Goal: Task Accomplishment & Management: Complete application form

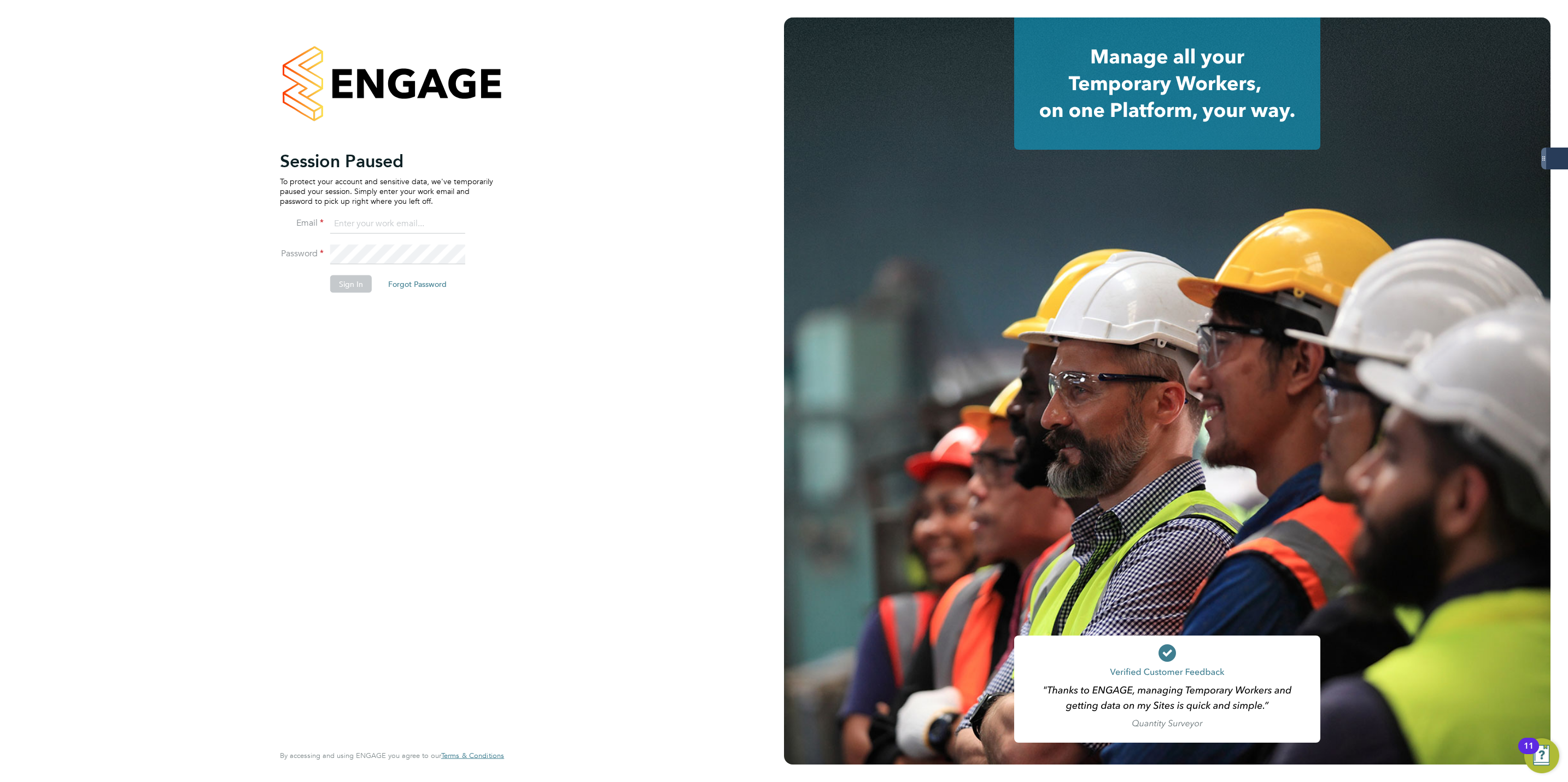
click at [348, 222] on input at bounding box center [398, 224] width 135 height 19
click at [390, 223] on input at bounding box center [398, 224] width 135 height 19
paste input "george.westhead@servicecare.org.uk"
type input "george.westhead@servicecare.org.uk"
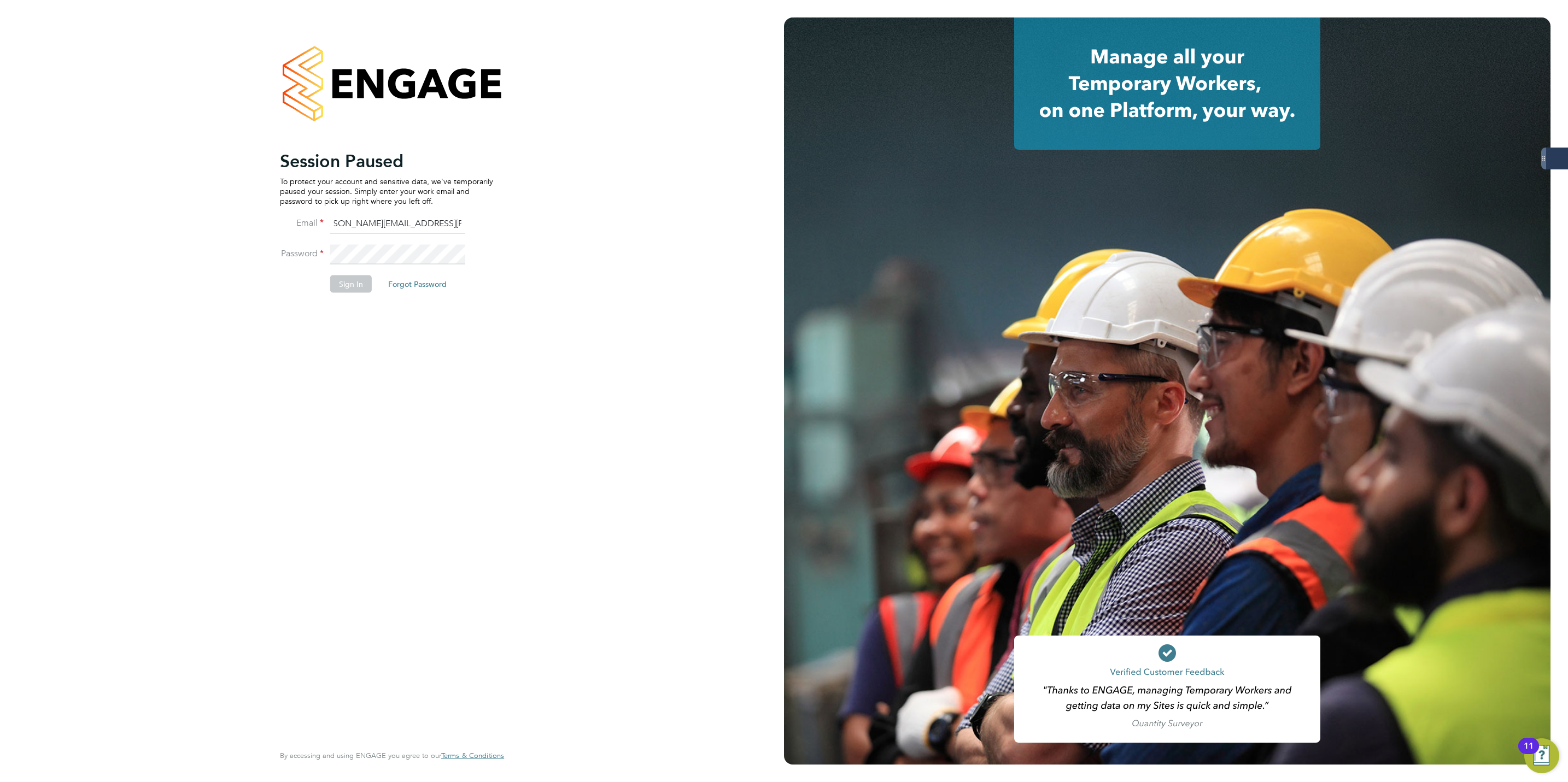
scroll to position [0, 0]
click at [348, 285] on button "Sign In" at bounding box center [351, 284] width 41 height 18
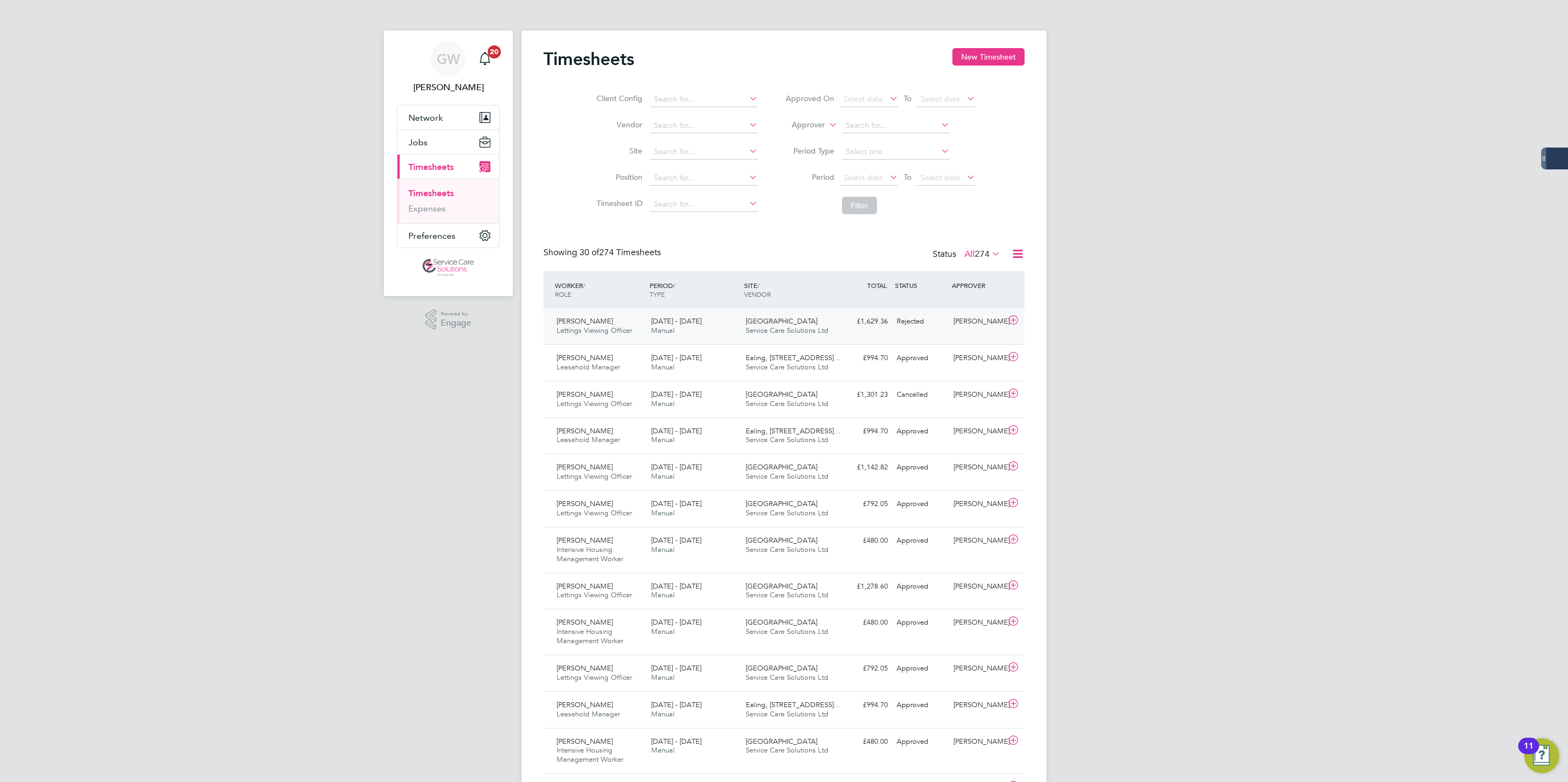
click at [856, 322] on div "£1,629.36 Rejected" at bounding box center [863, 322] width 57 height 18
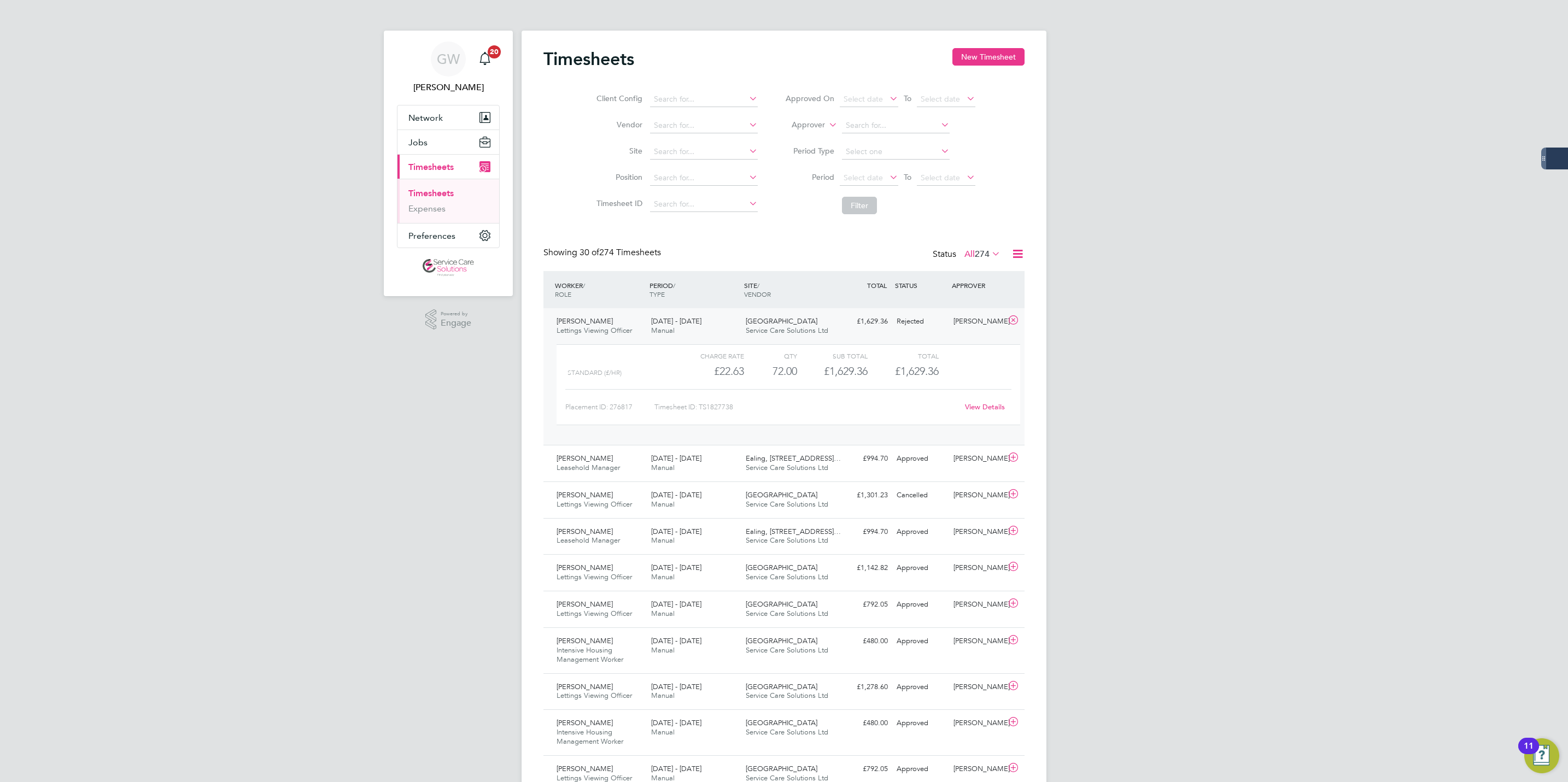
click at [988, 405] on link "View Details" at bounding box center [985, 407] width 40 height 9
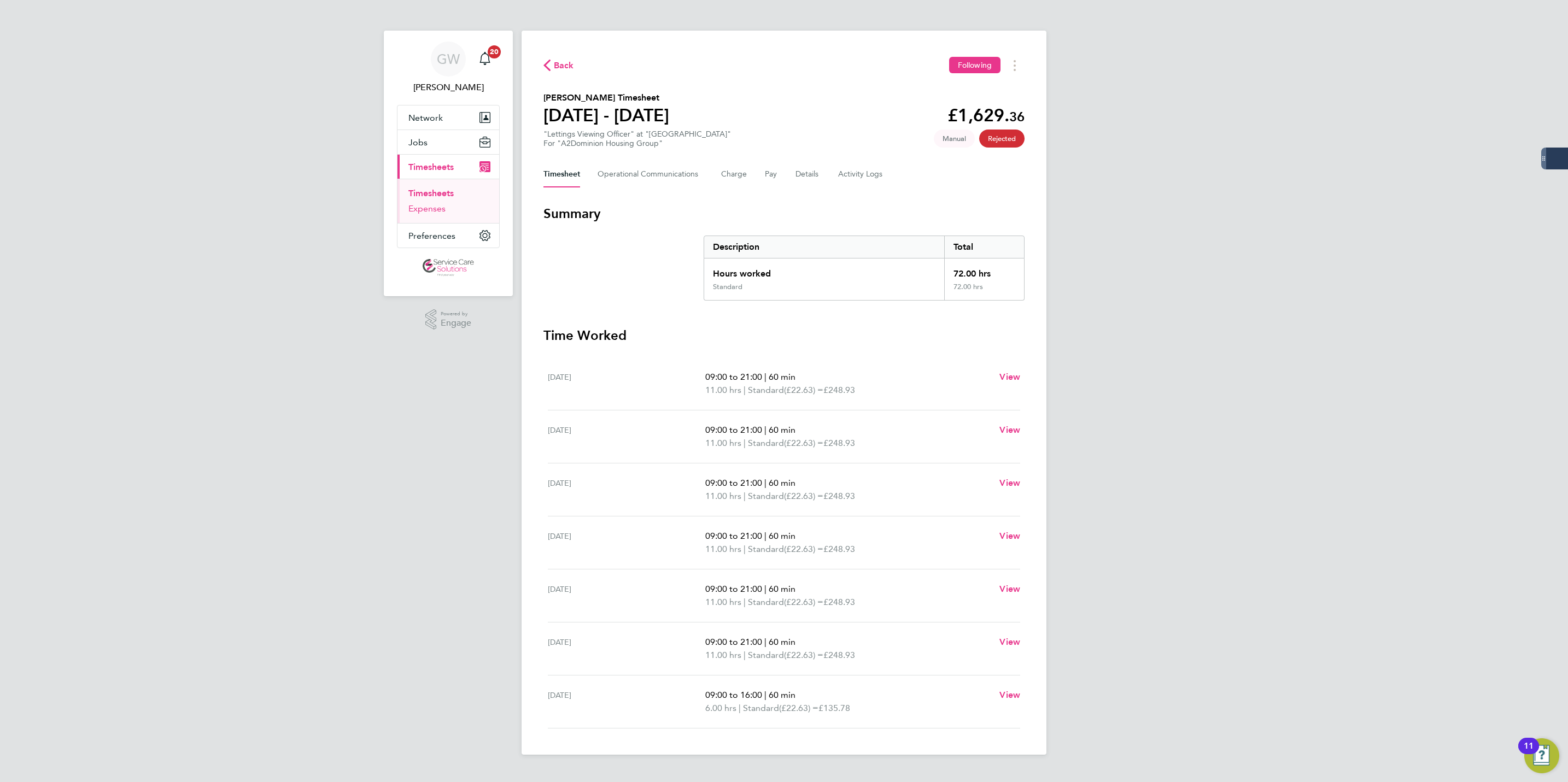
click at [414, 209] on link "Expenses" at bounding box center [427, 208] width 37 height 10
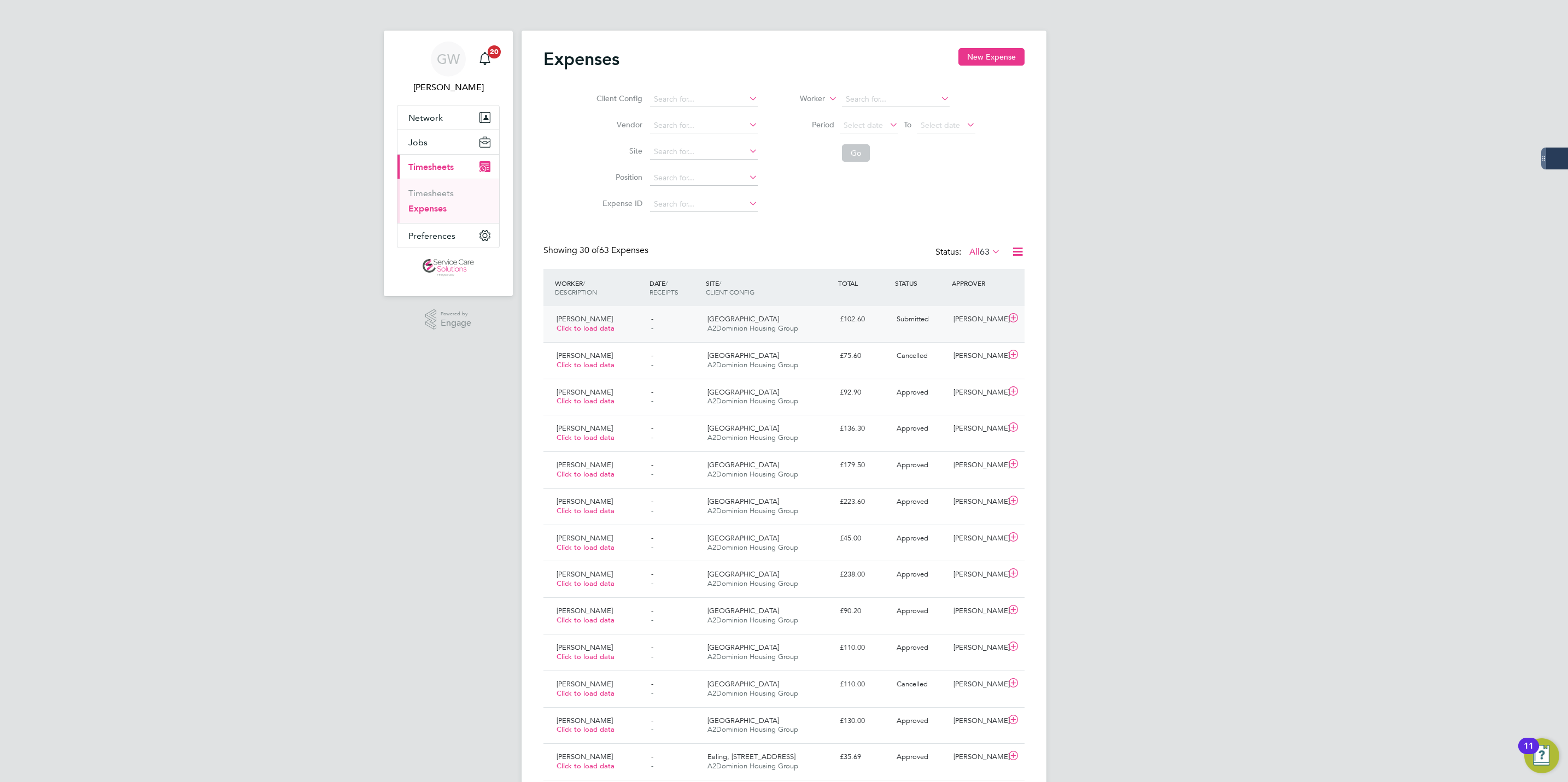
click at [816, 333] on div "Thames Street A2Dominion Housing Group" at bounding box center [769, 324] width 132 height 27
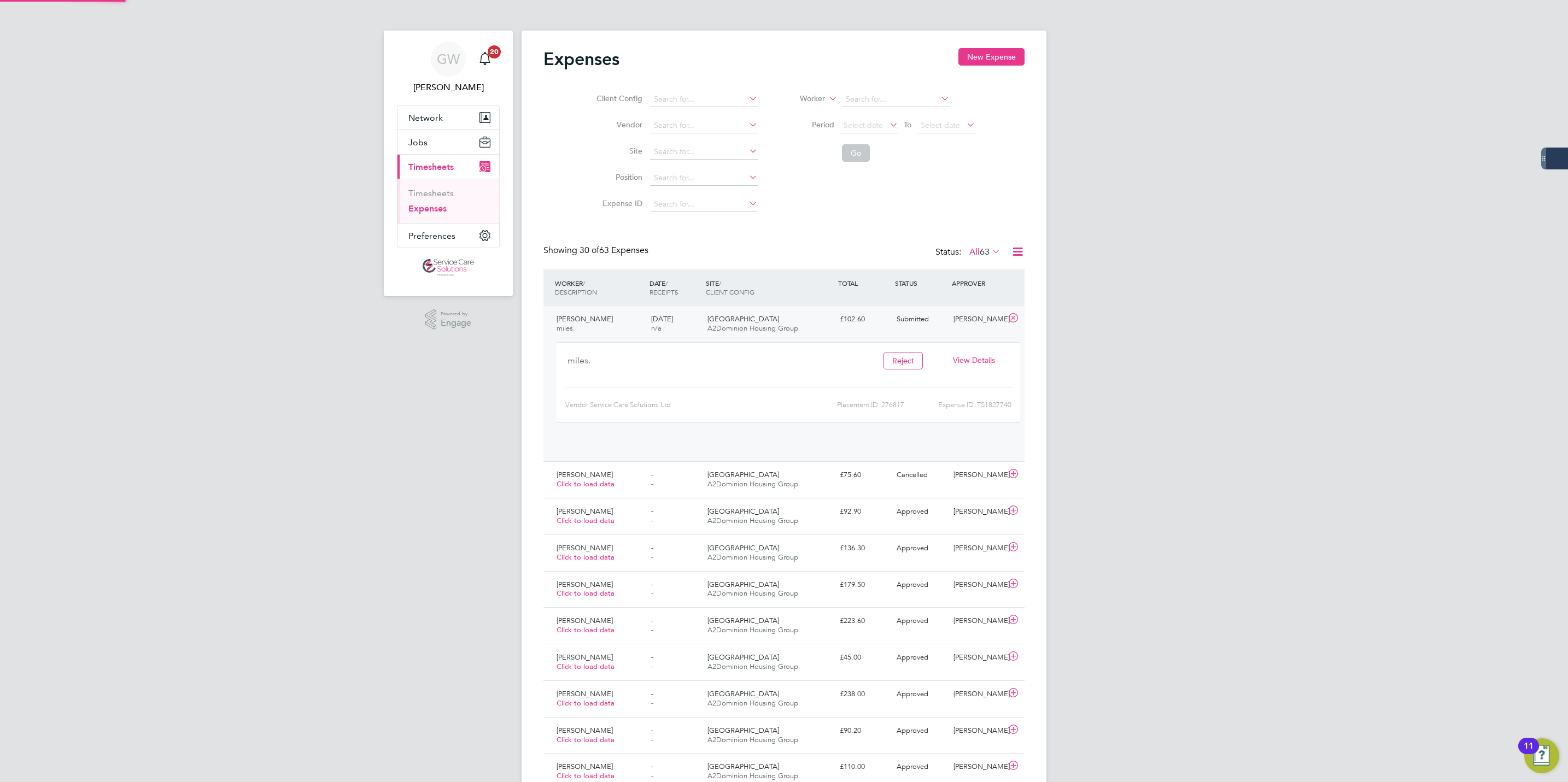
scroll to position [18, 197]
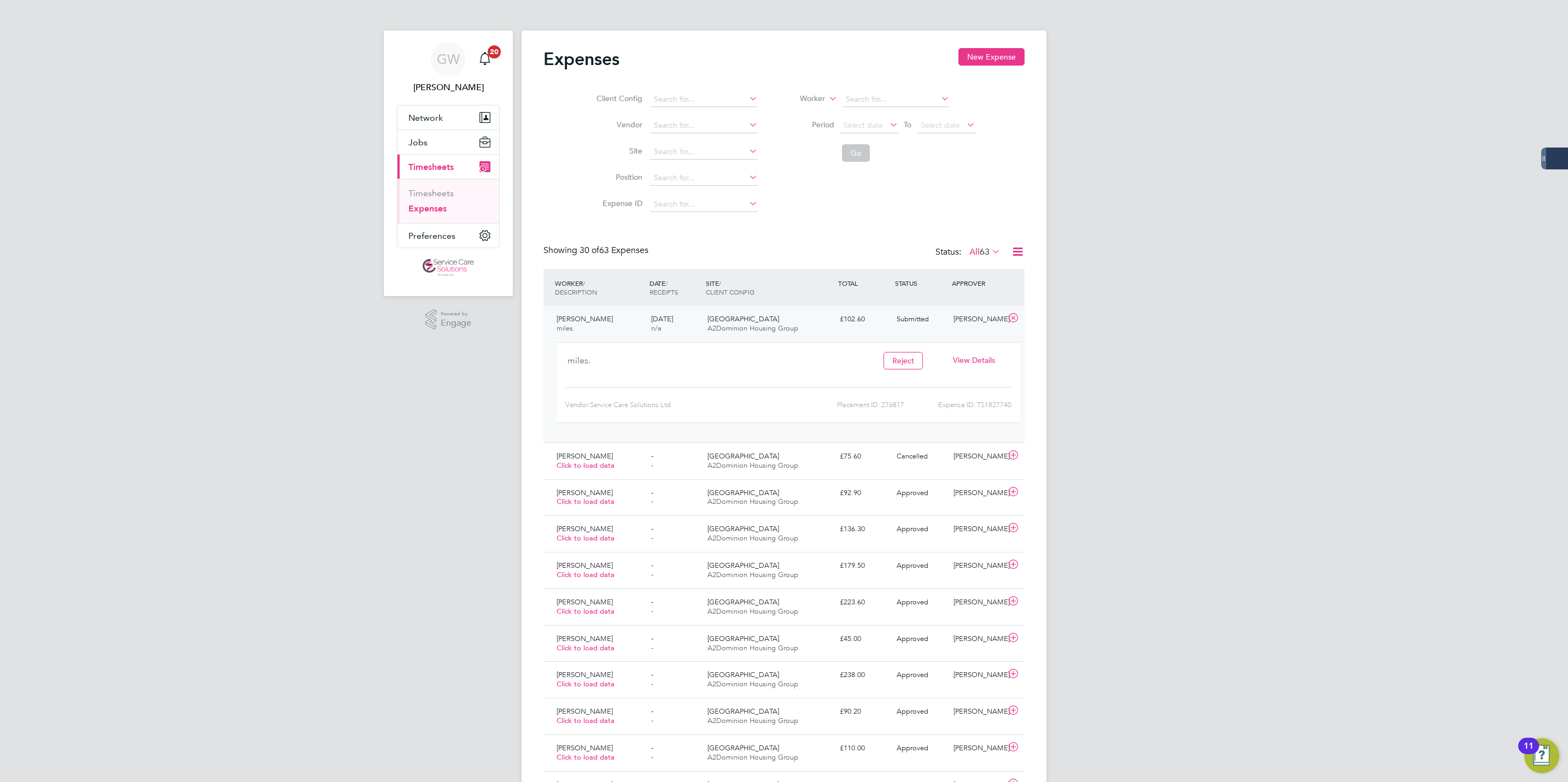
click at [421, 187] on ul "Timesheets Expenses" at bounding box center [448, 201] width 102 height 44
click at [422, 190] on link "Timesheets" at bounding box center [431, 193] width 46 height 10
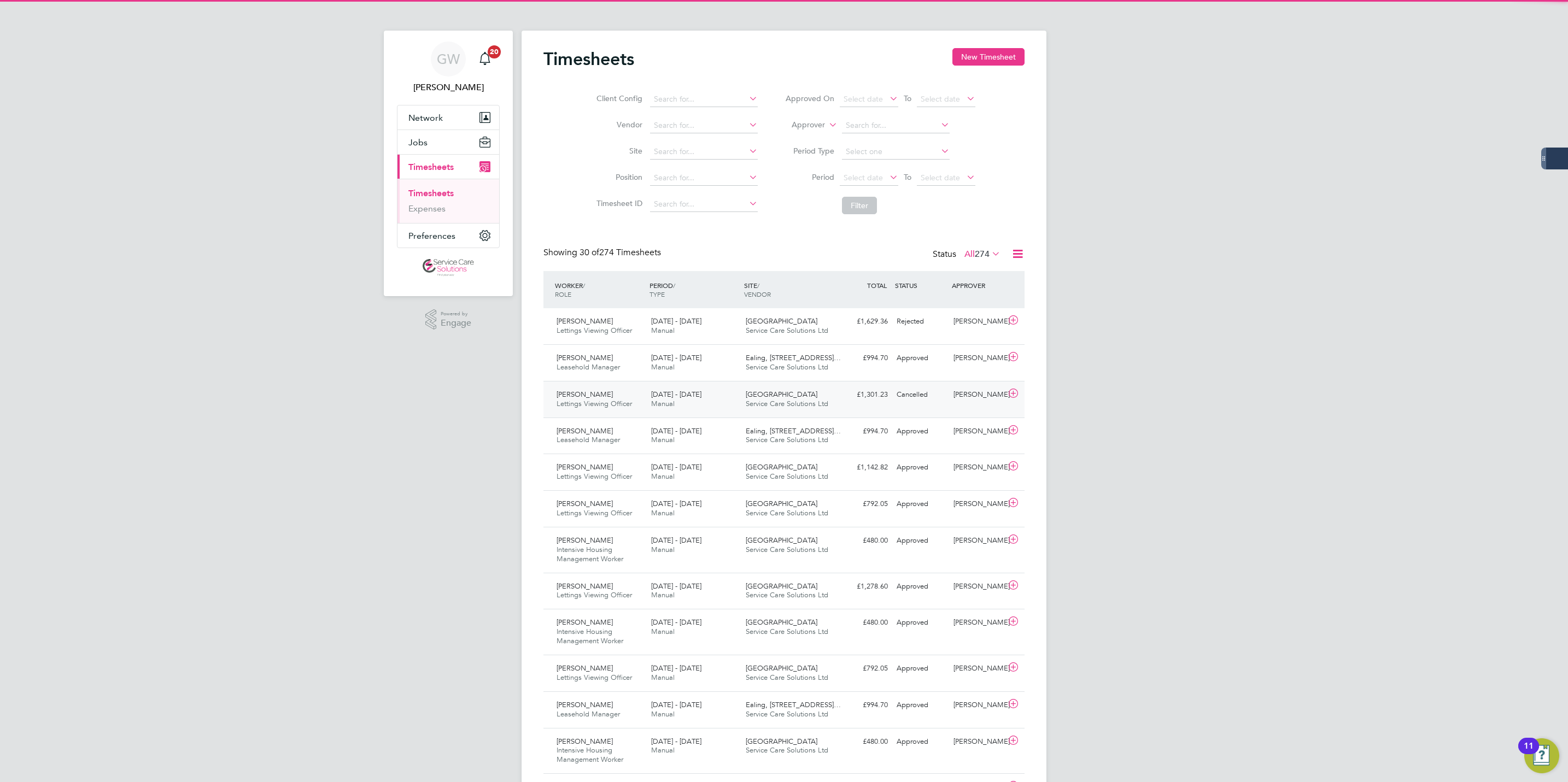
scroll to position [28, 95]
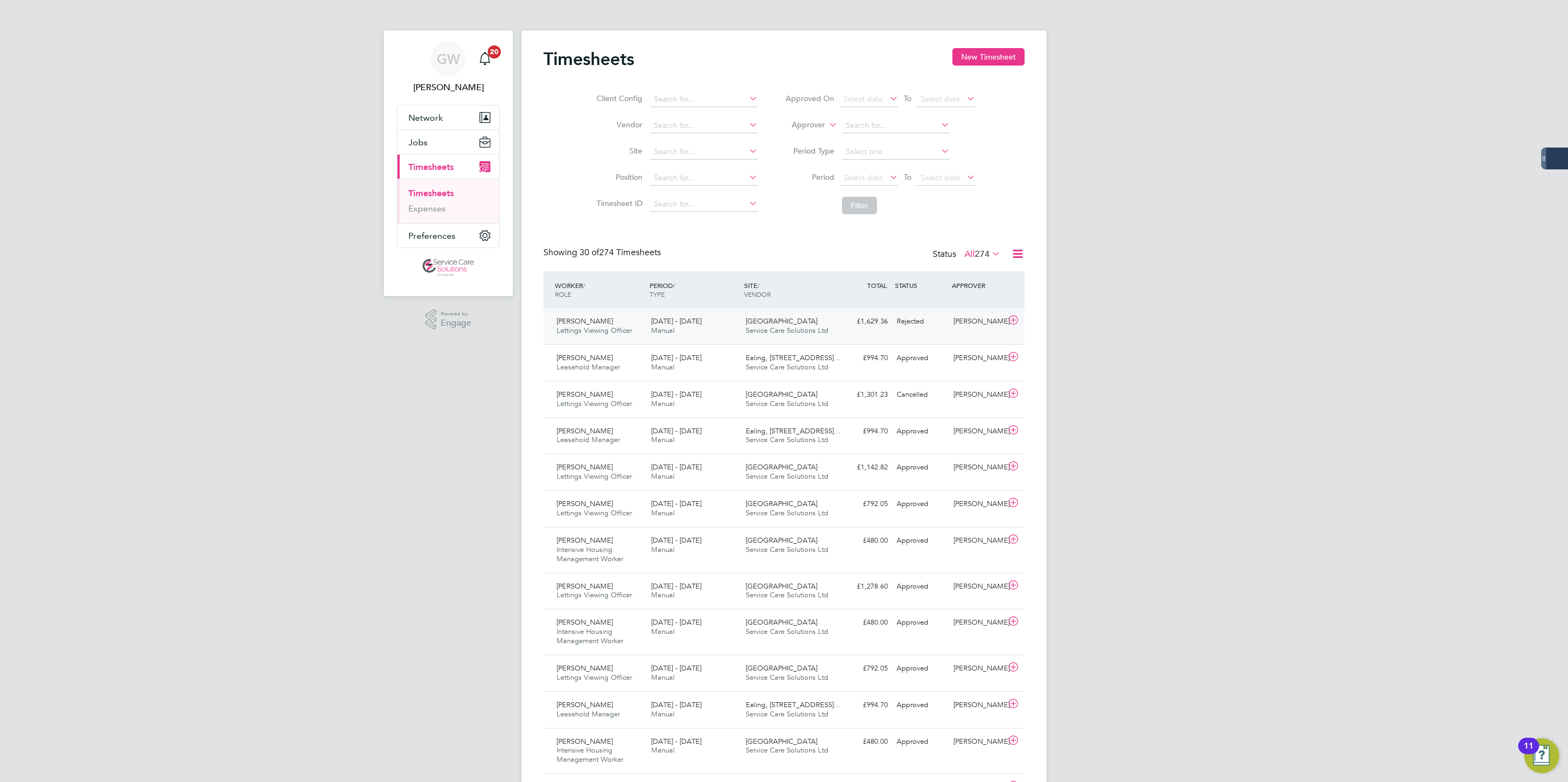
click at [835, 329] on div "£1,629.36 Rejected" at bounding box center [863, 322] width 57 height 18
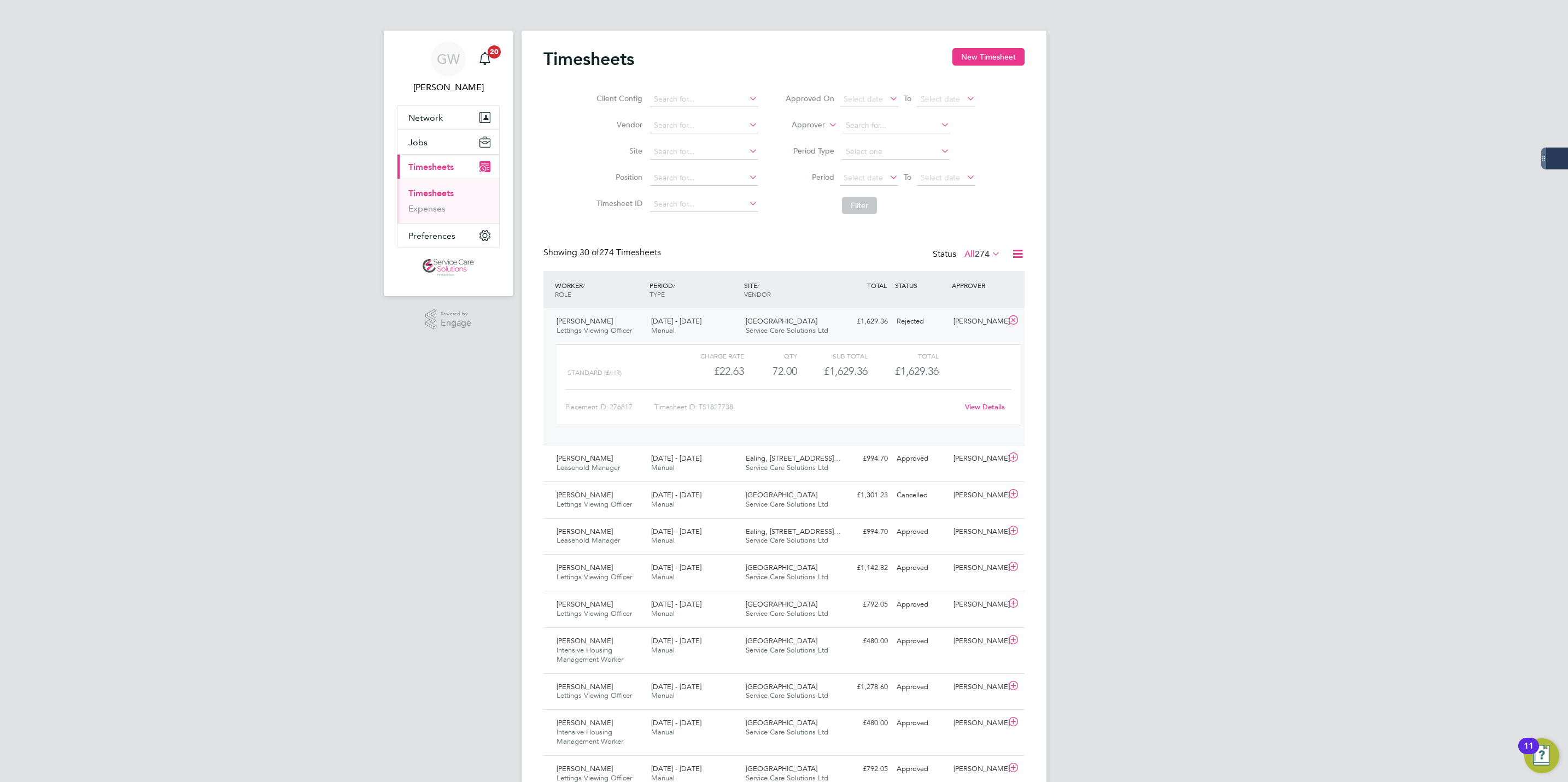
click at [983, 407] on link "View Details" at bounding box center [985, 407] width 40 height 9
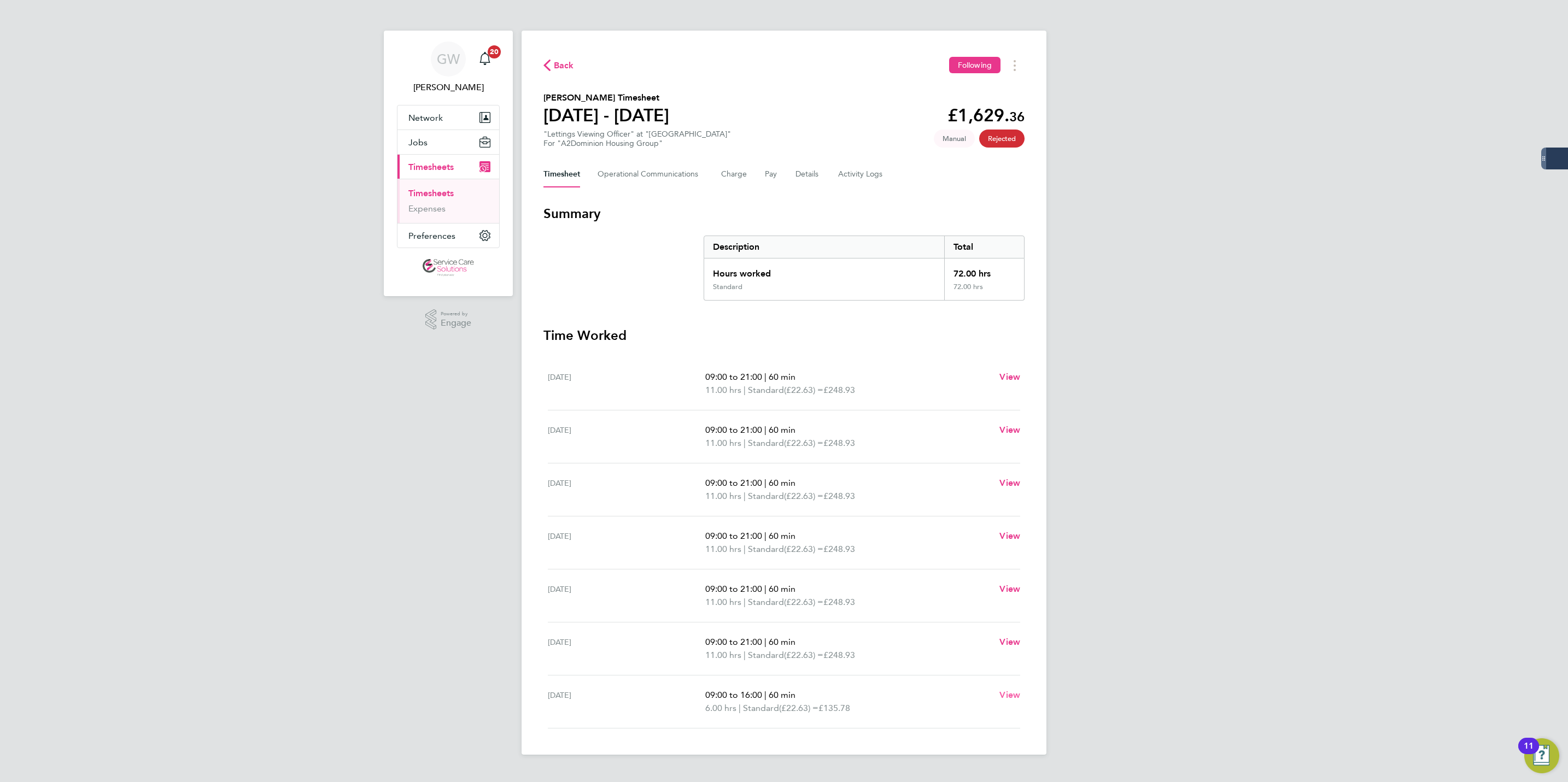
click at [1010, 696] on span "View" at bounding box center [1010, 695] width 21 height 10
select select "60"
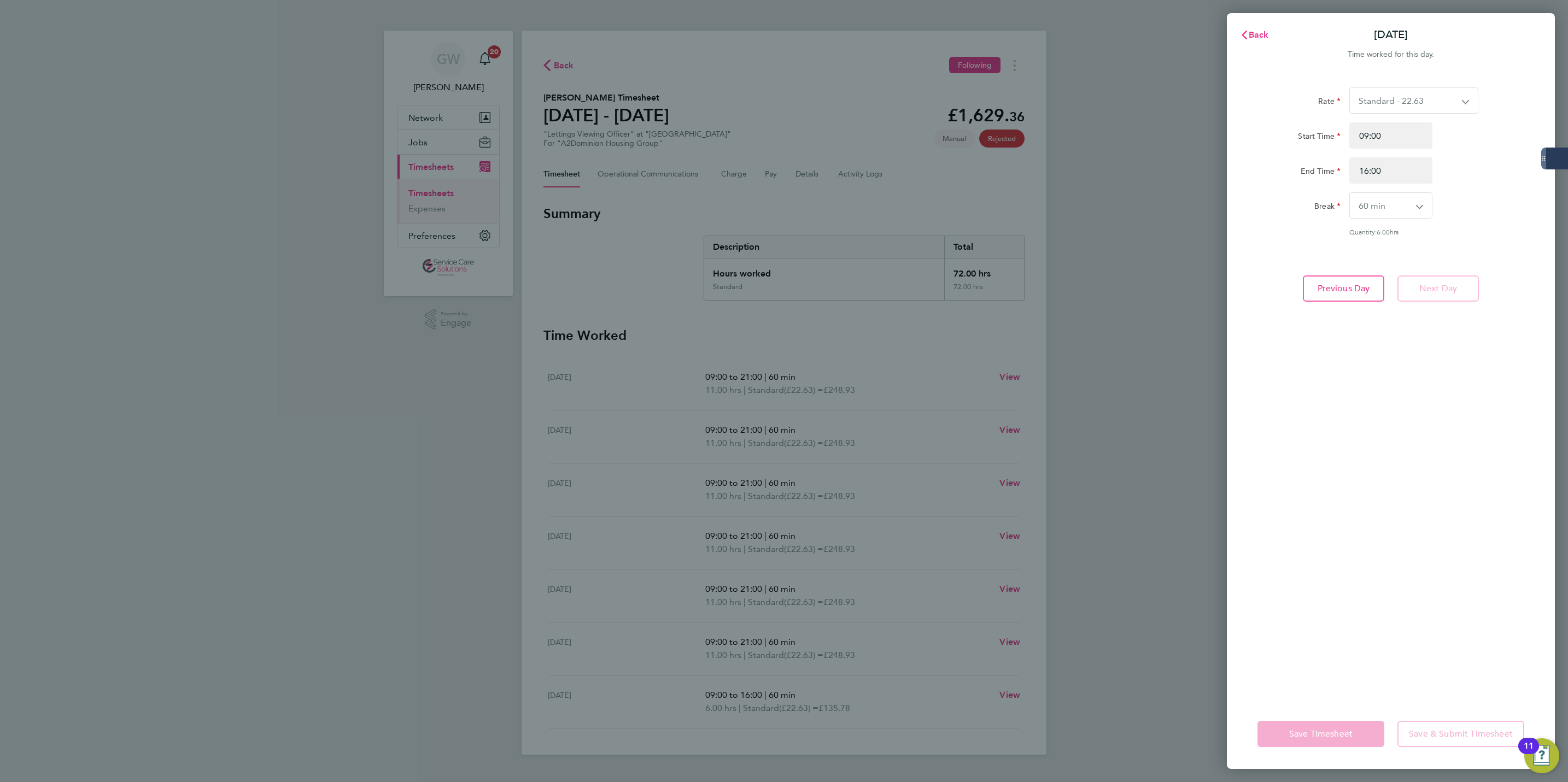
click at [1270, 208] on div "Break" at bounding box center [1299, 203] width 83 height 22
click at [1367, 105] on select "Standard - 22.63" at bounding box center [1407, 100] width 115 height 25
click at [1393, 142] on input "09:00" at bounding box center [1391, 135] width 83 height 26
click at [1125, 555] on div "Back Sun 21 Sep Time worked for this day. Rate Standard - 22.63 Start Time 09:0…" at bounding box center [784, 391] width 1568 height 782
click at [404, 442] on div "Back Sun 21 Sep Time worked for this day. Rate Standard - 22.63 Start Time 09:0…" at bounding box center [784, 391] width 1568 height 782
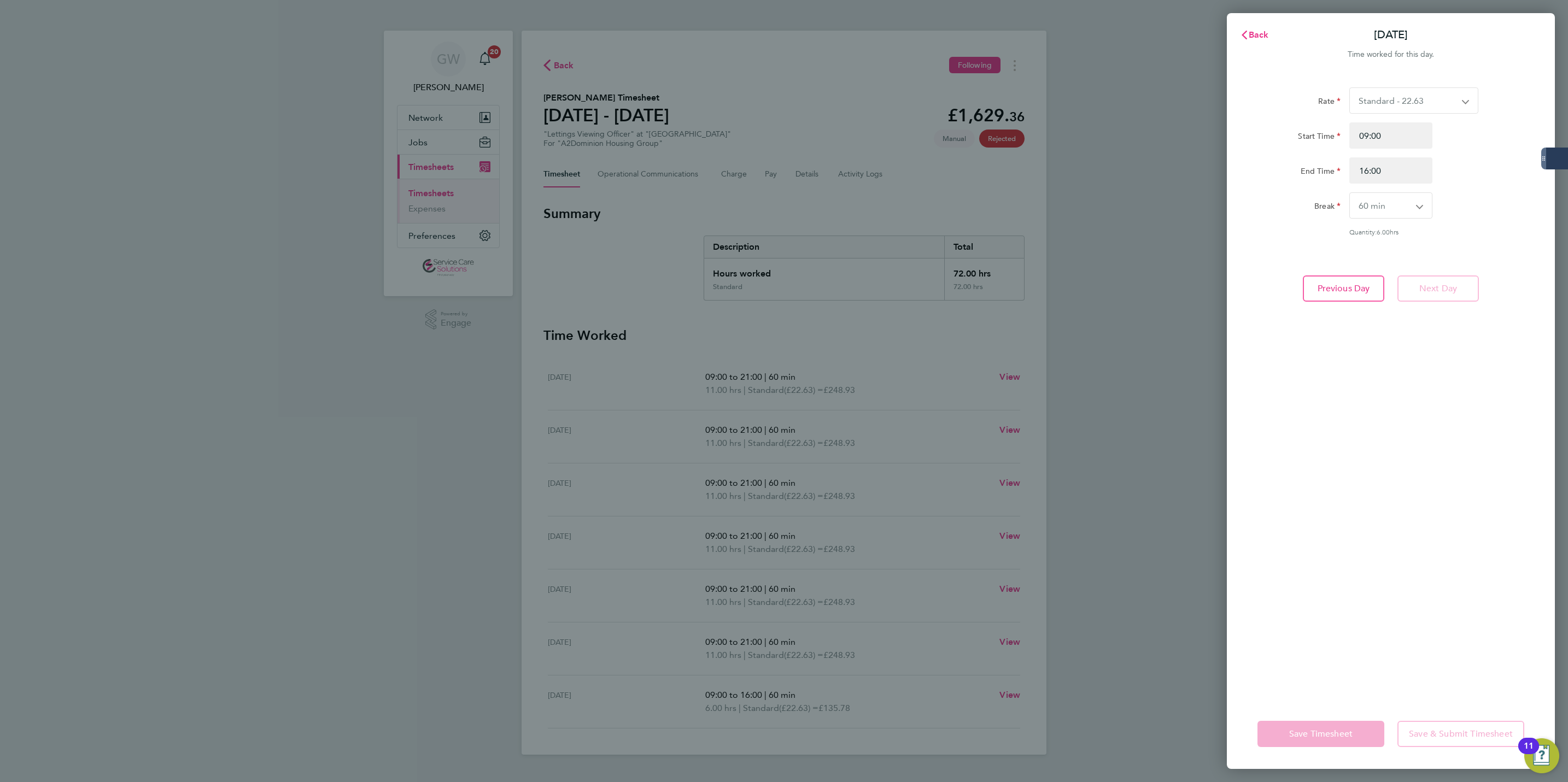
click at [430, 159] on div "Back Sun 21 Sep Time worked for this day. Rate Standard - 22.63 Start Time 09:0…" at bounding box center [784, 391] width 1568 height 782
click at [1264, 30] on span "Back" at bounding box center [1258, 35] width 20 height 10
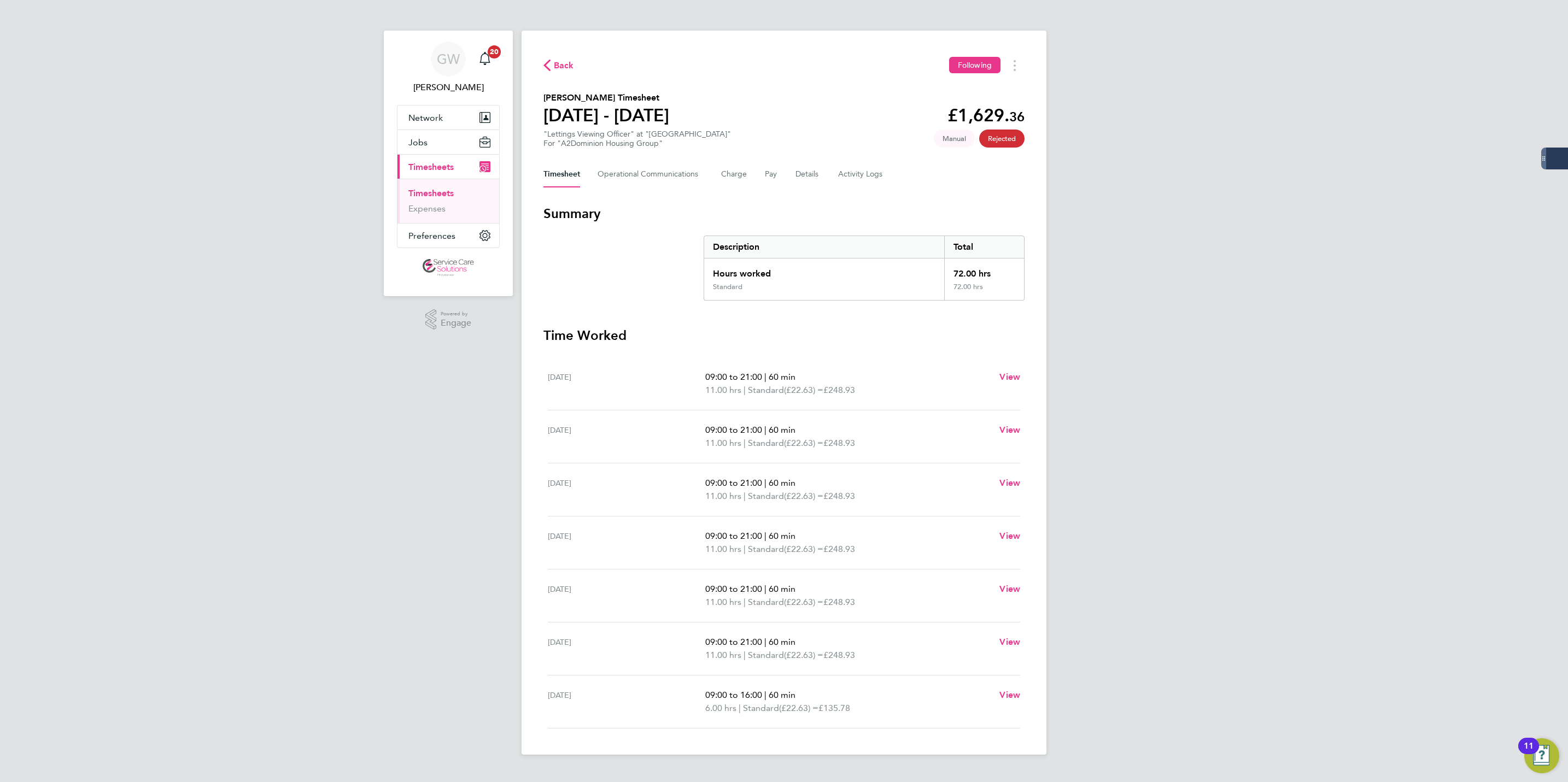
click at [422, 196] on link "Timesheets" at bounding box center [431, 193] width 46 height 10
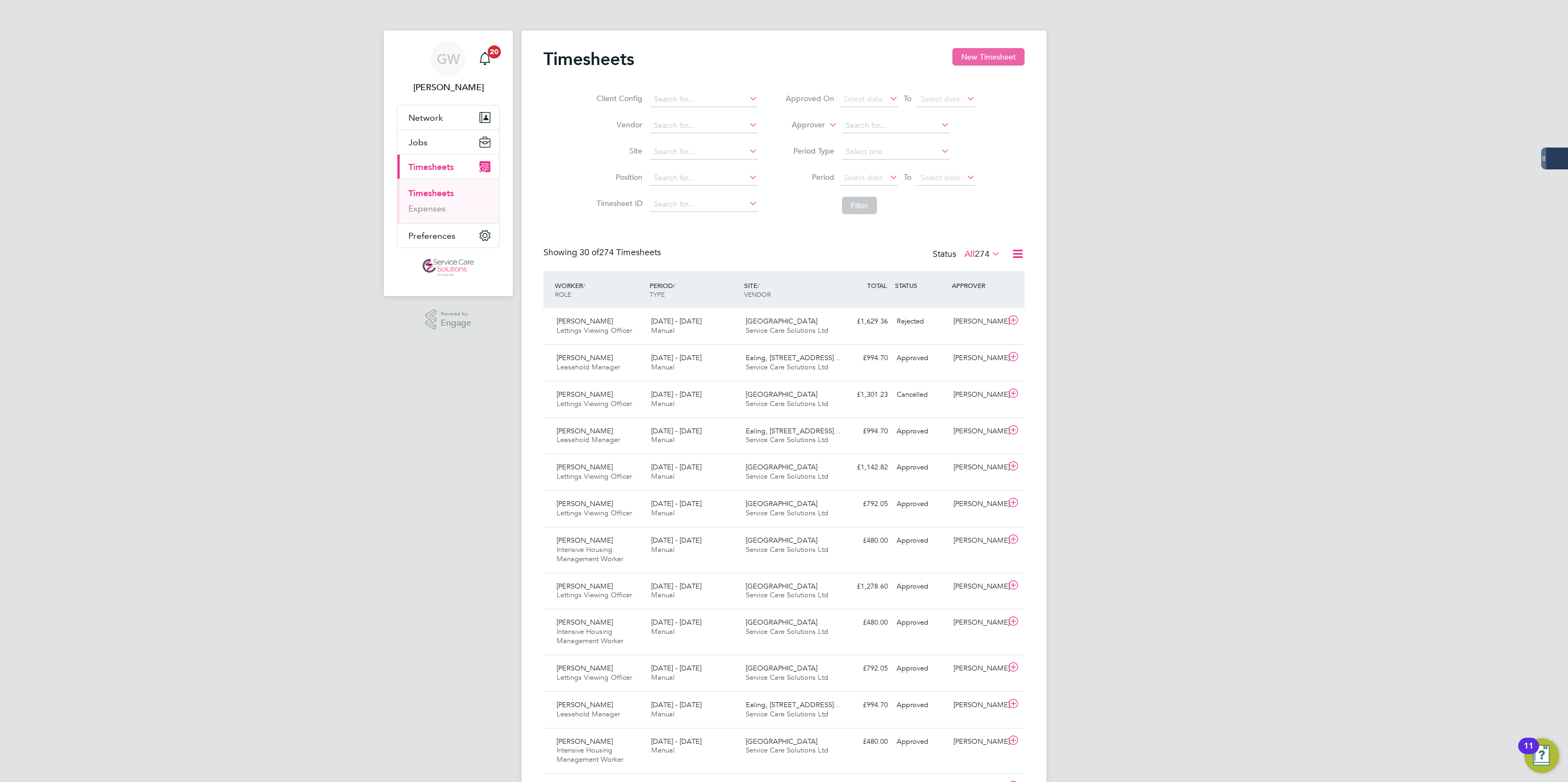
click at [990, 55] on button "New Timesheet" at bounding box center [989, 57] width 72 height 18
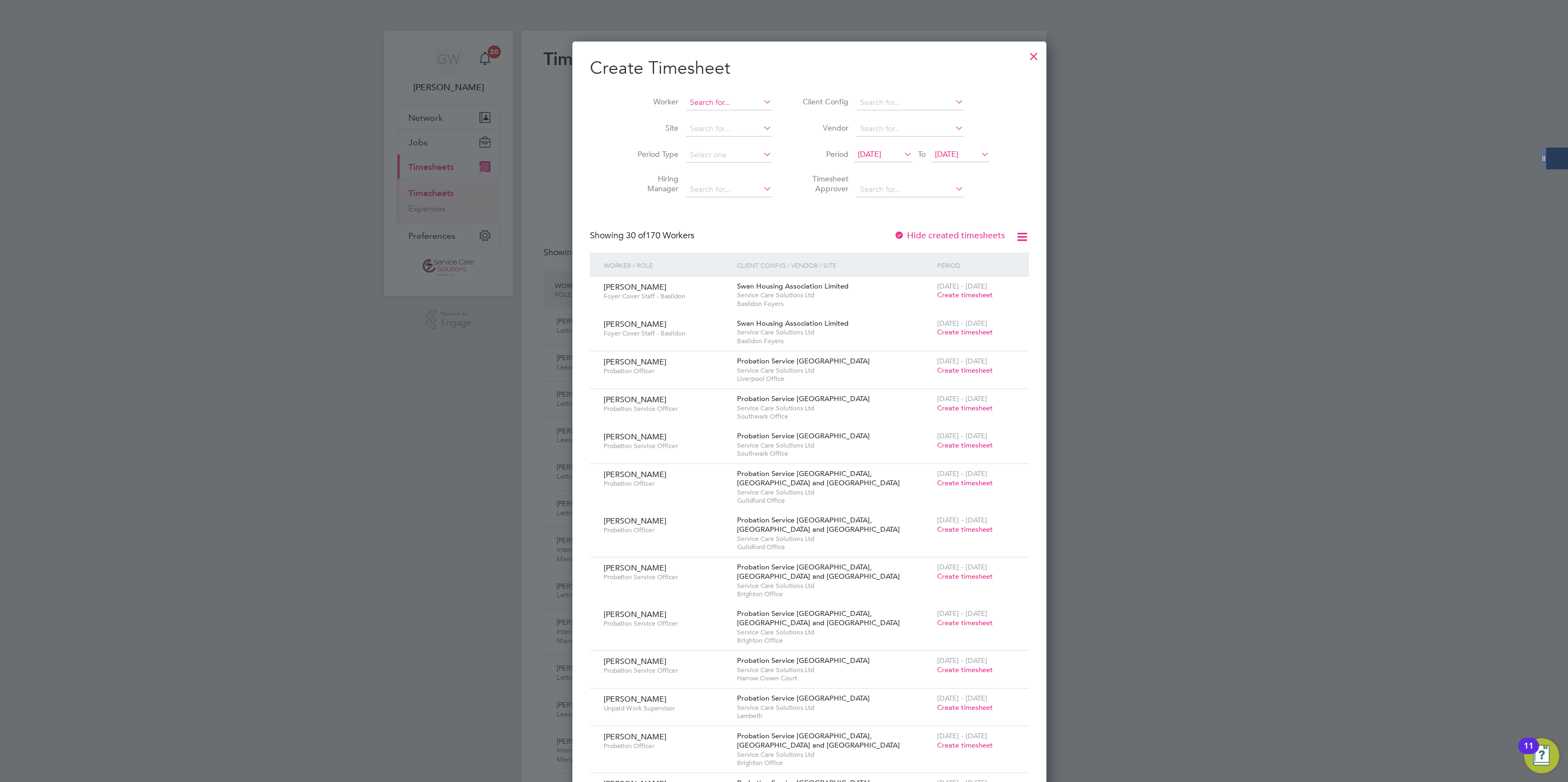
click at [697, 105] on input at bounding box center [729, 102] width 86 height 15
click at [712, 118] on li "Erica Raymond" at bounding box center [727, 117] width 135 height 15
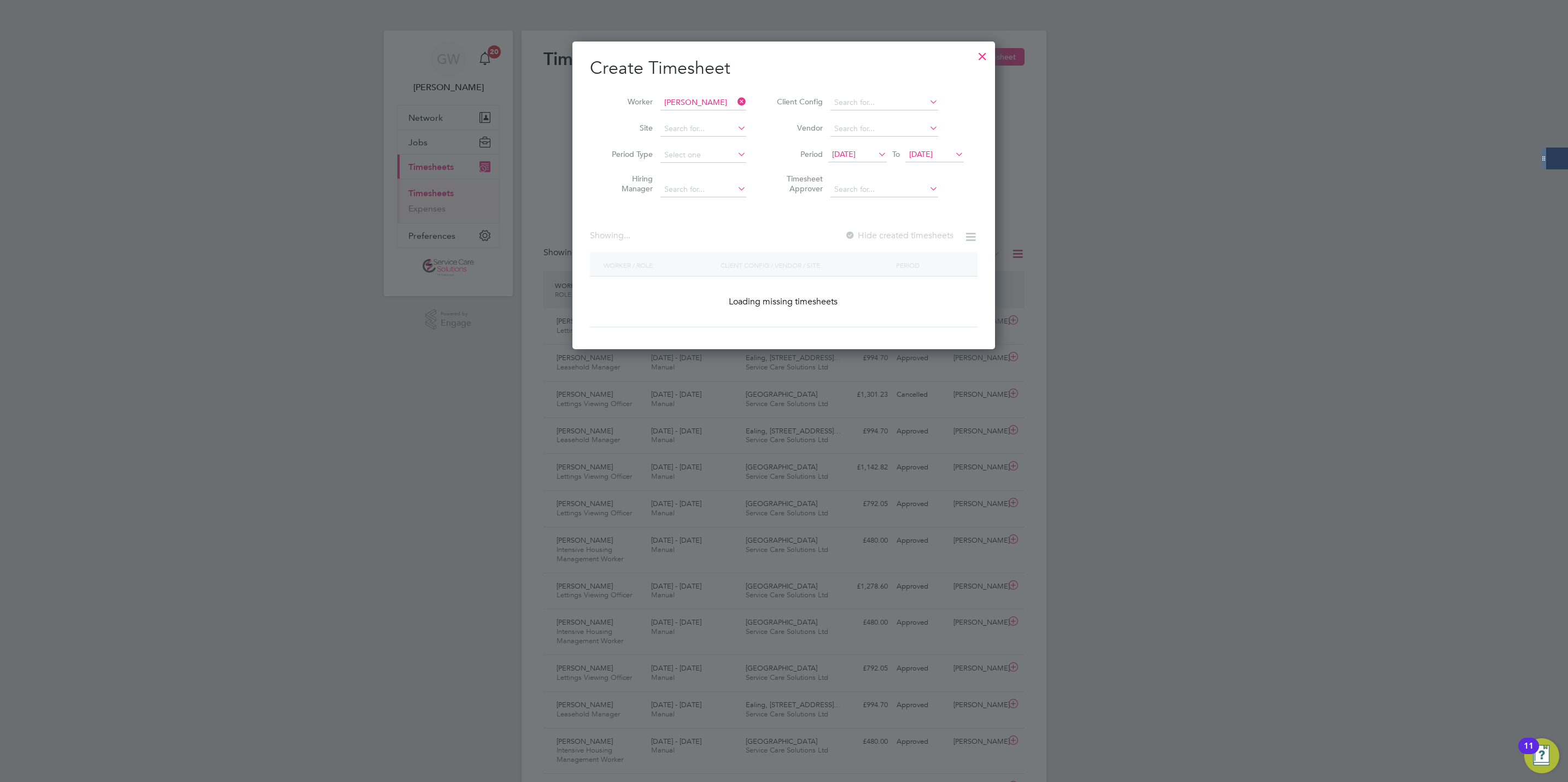
type input "[PERSON_NAME]"
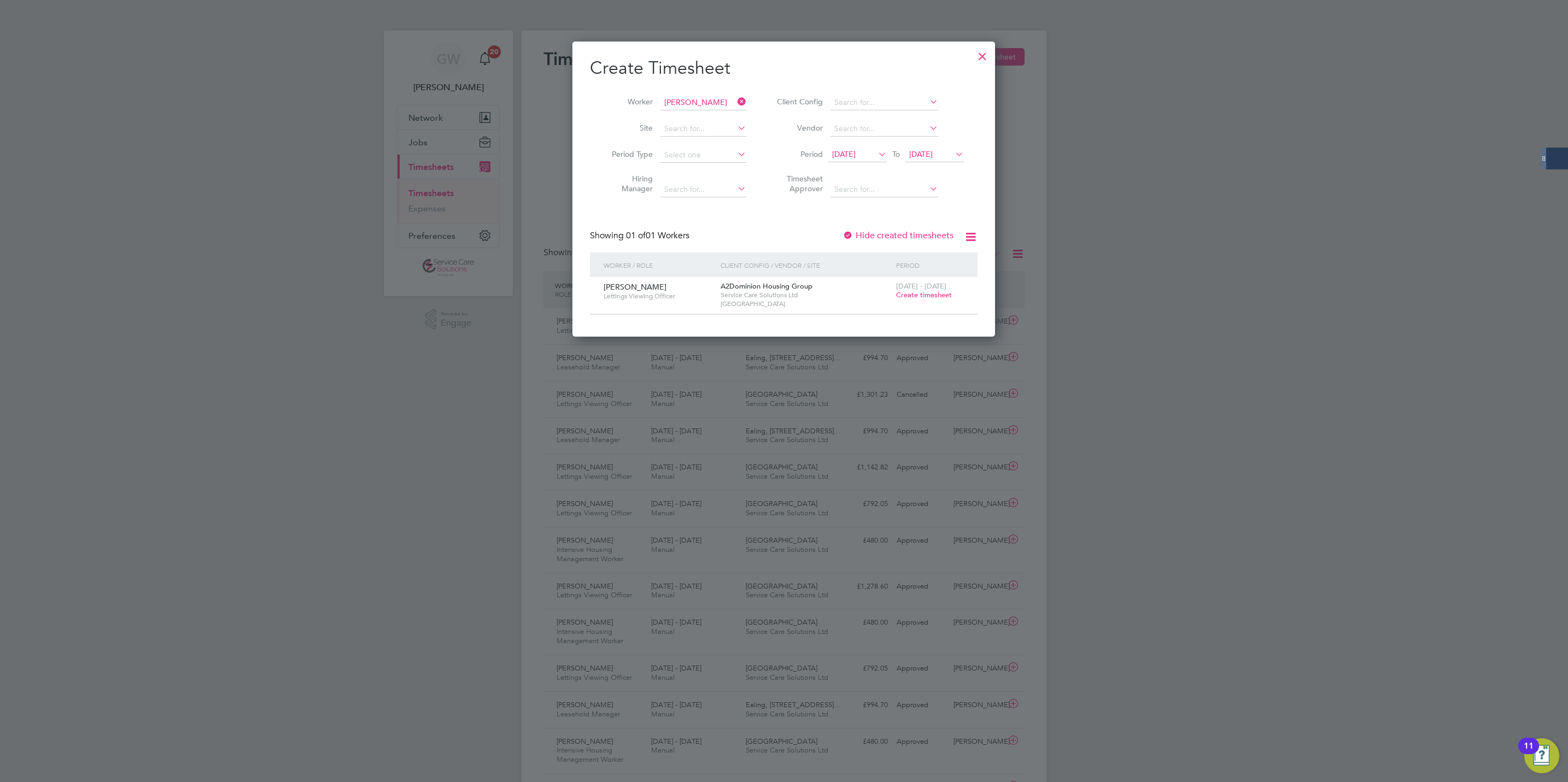
click at [931, 298] on span "Create timesheet" at bounding box center [924, 295] width 56 height 9
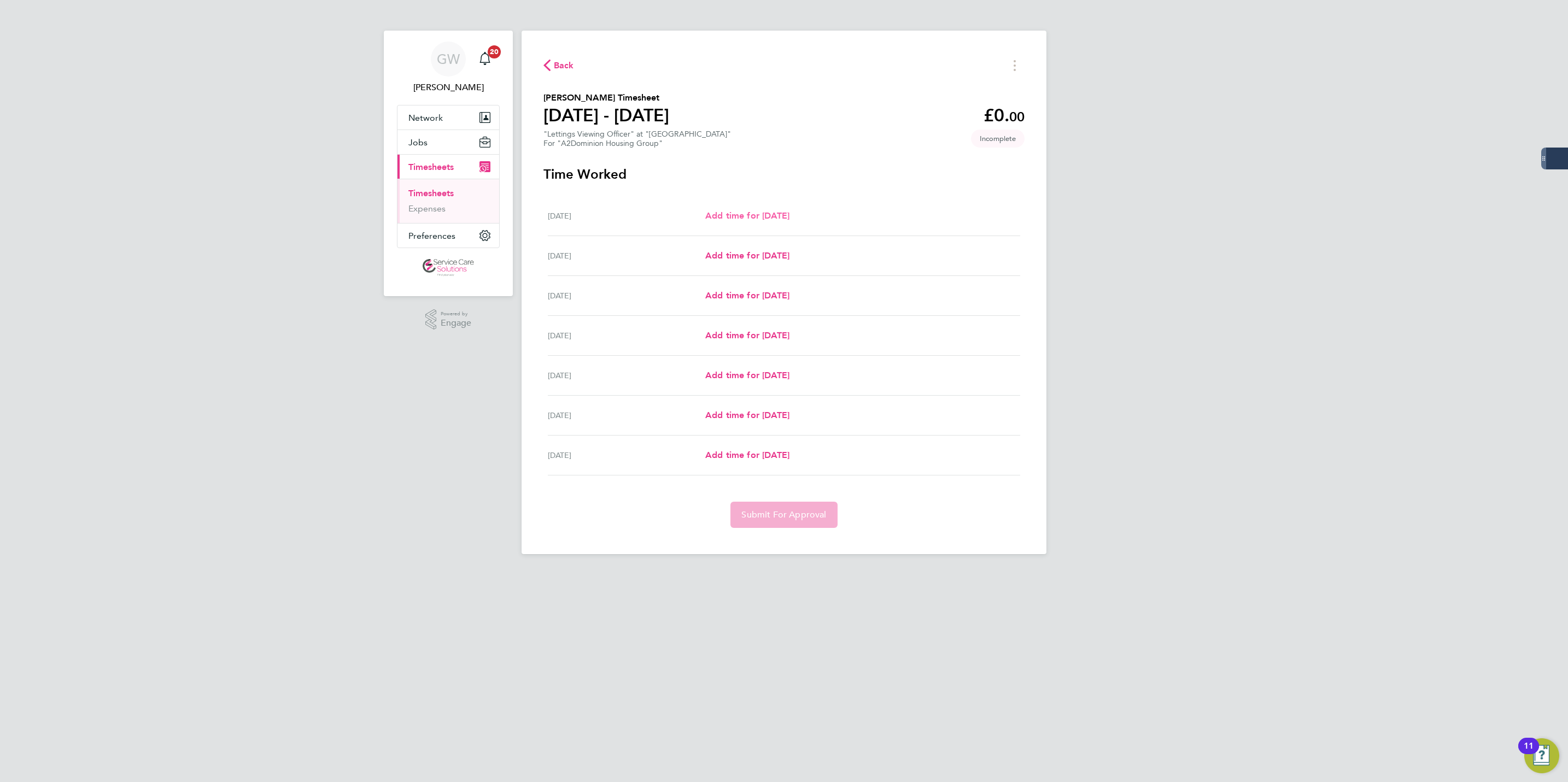
click at [744, 211] on span "Add time for Mon 15 Sep" at bounding box center [747, 215] width 84 height 10
select select "60"
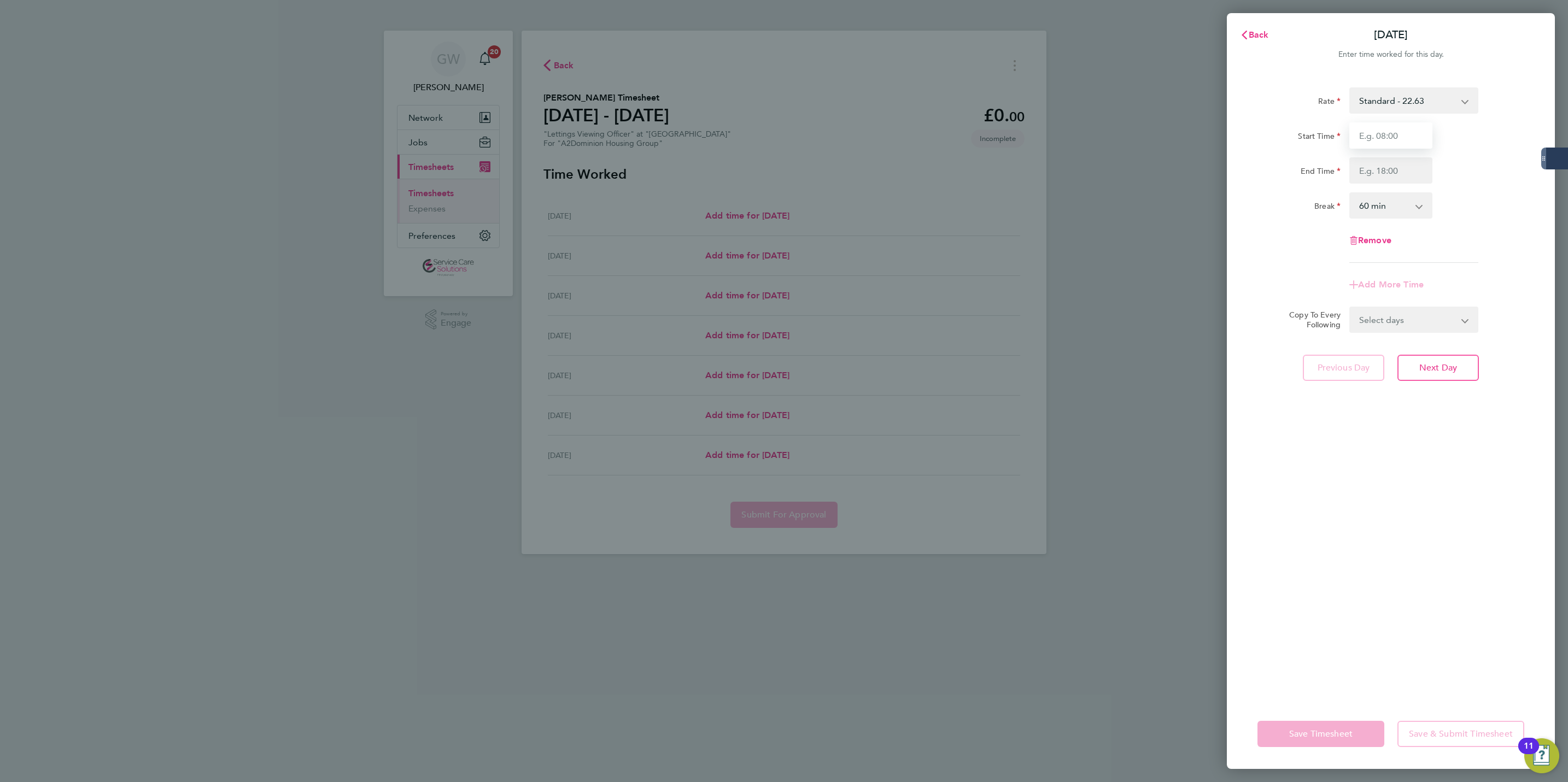
click at [1375, 134] on input "Start Time" at bounding box center [1391, 135] width 83 height 26
type input "09:00"
type input "21:00"
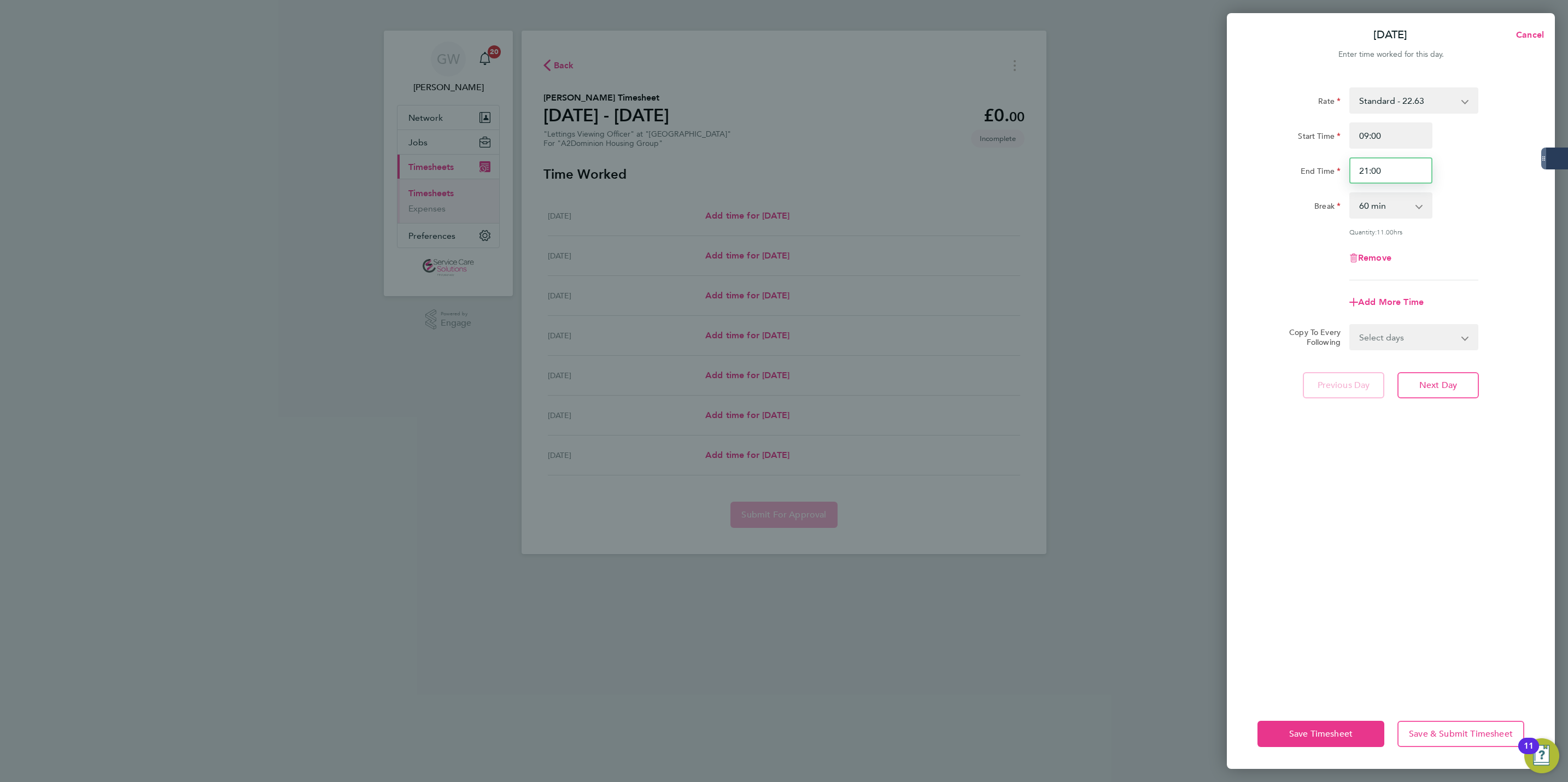
drag, startPoint x: 1386, startPoint y: 166, endPoint x: 1318, endPoint y: 172, distance: 68.3
click at [1318, 172] on div "End Time 21:00" at bounding box center [1391, 170] width 276 height 26
type input "17:00"
click at [1242, 314] on div "Rate Standard - 22.63 Start Time 09:00 End Time 17:00 Break 0 min 15 min 30 min…" at bounding box center [1391, 386] width 328 height 625
click at [1370, 340] on select "Select days Day Weekday (Mon-Fri) Weekend (Sat-Sun) Tuesday Wednesday Thursday …" at bounding box center [1408, 337] width 115 height 24
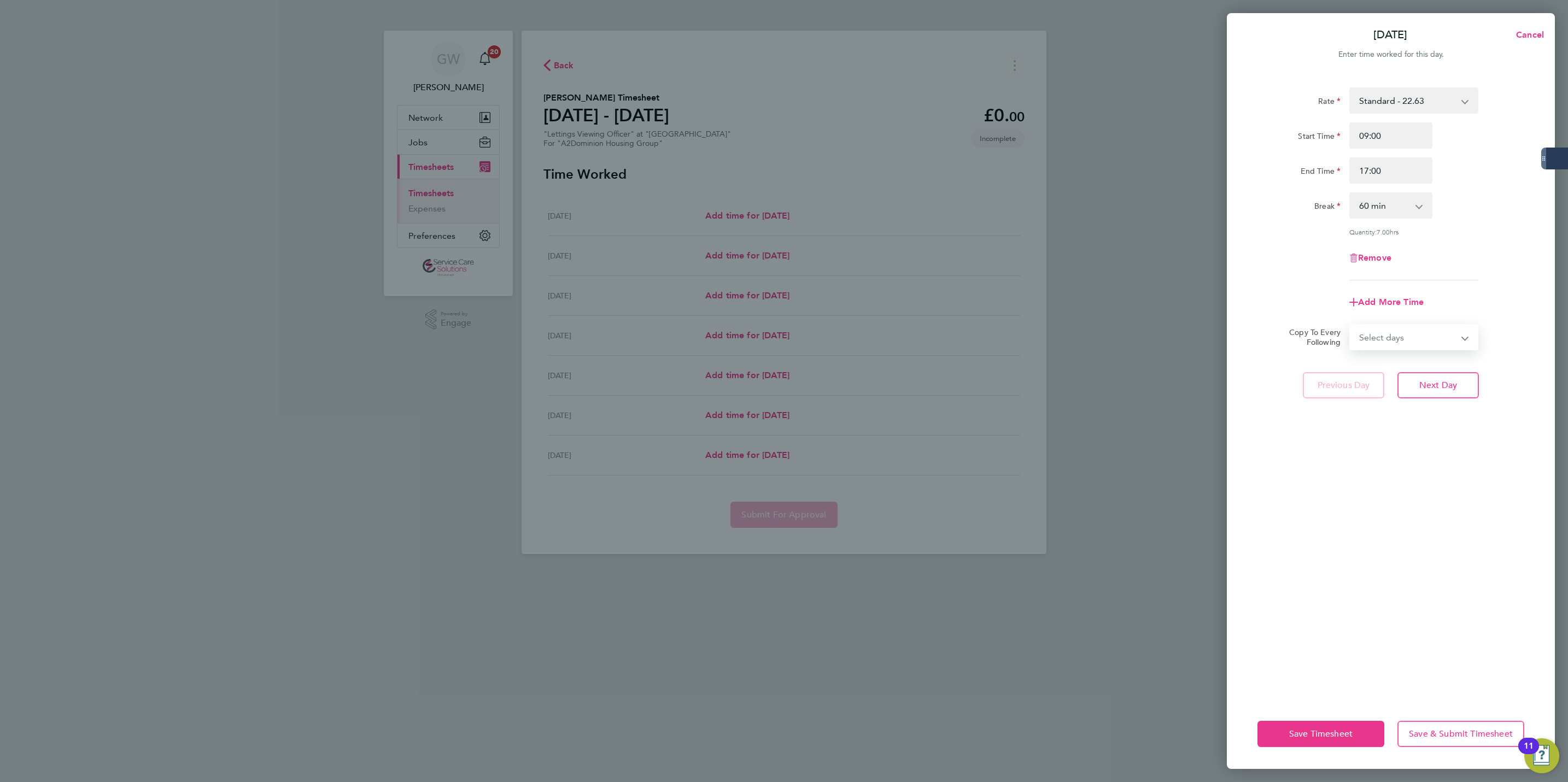
select select "WEEKDAY"
click at [1351, 325] on select "Select days Day Weekday (Mon-Fri) Weekend (Sat-Sun) Tuesday Wednesday Thursday …" at bounding box center [1408, 337] width 115 height 24
select select "2025-09-21"
click at [1361, 529] on div "Rate Standard - 22.63 Start Time 09:00 End Time 17:00 Break 0 min 15 min 30 min…" at bounding box center [1391, 386] width 328 height 625
click at [1330, 741] on button "Save Timesheet" at bounding box center [1321, 734] width 127 height 26
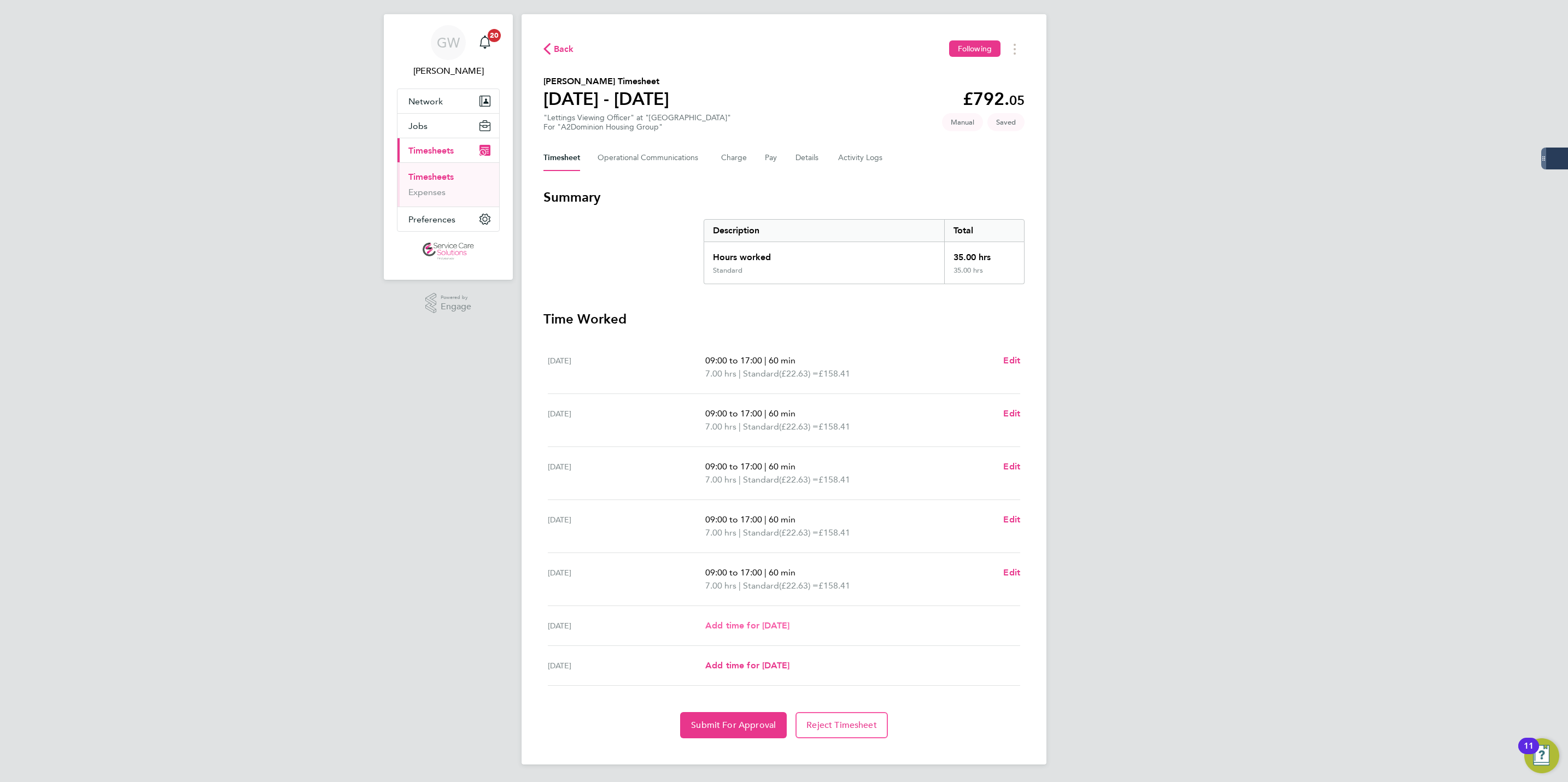
click at [789, 626] on span "Add time for Sat 20 Sep" at bounding box center [747, 625] width 84 height 10
select select "60"
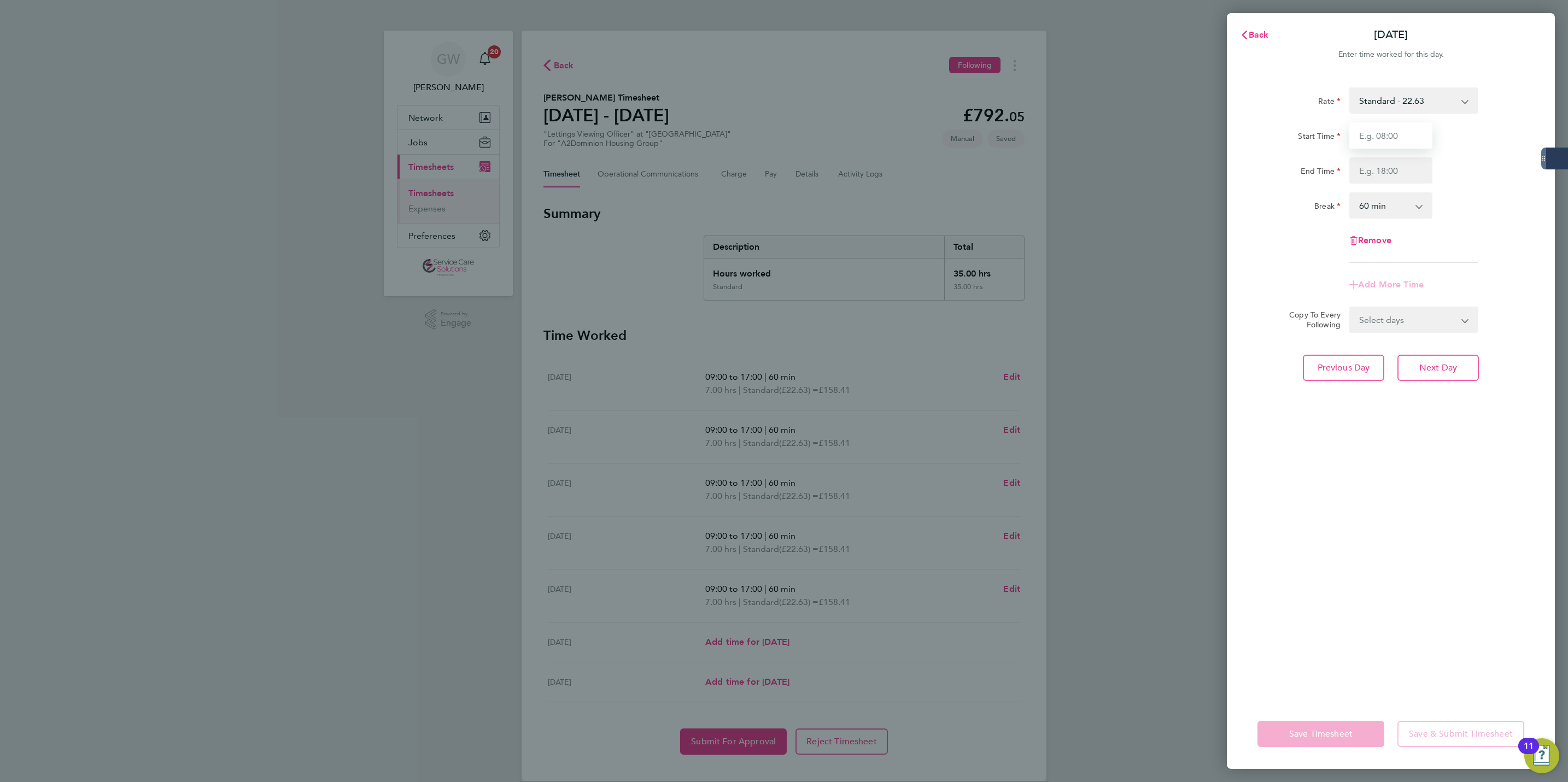
click at [1394, 145] on input "Start Time" at bounding box center [1391, 135] width 83 height 26
type input "09:00"
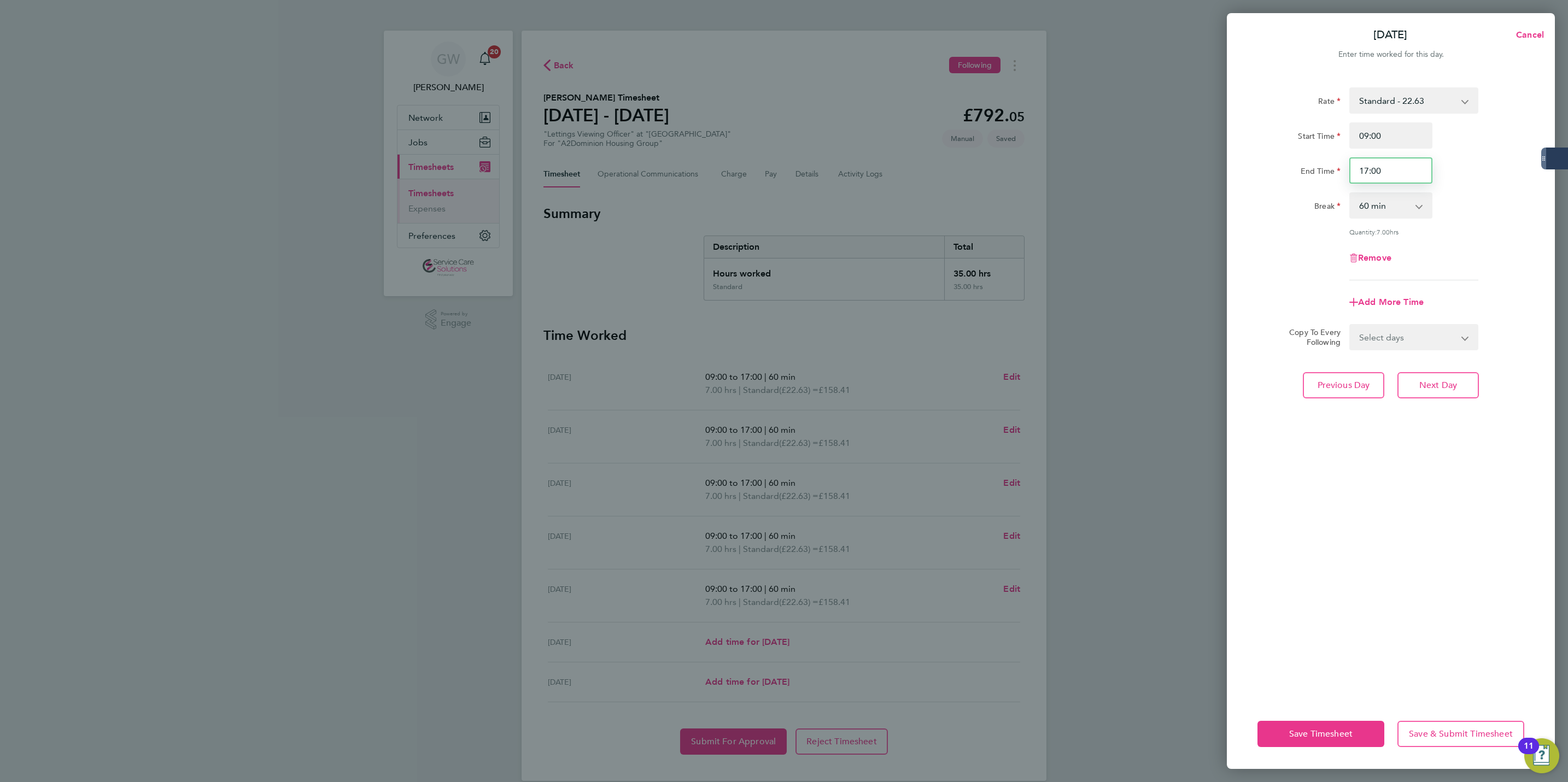
drag, startPoint x: 1390, startPoint y: 169, endPoint x: 1356, endPoint y: 169, distance: 34.0
click at [1356, 169] on input "17:00" at bounding box center [1391, 170] width 83 height 26
type input "23:00"
click at [1242, 235] on div "Rate Standard - 22.63 Start Time 09:00 End Time 23:00 Break 0 min 15 min 30 min…" at bounding box center [1391, 386] width 328 height 625
click at [1399, 203] on select "0 min 15 min 30 min 45 min 60 min 75 min 90 min" at bounding box center [1384, 206] width 68 height 24
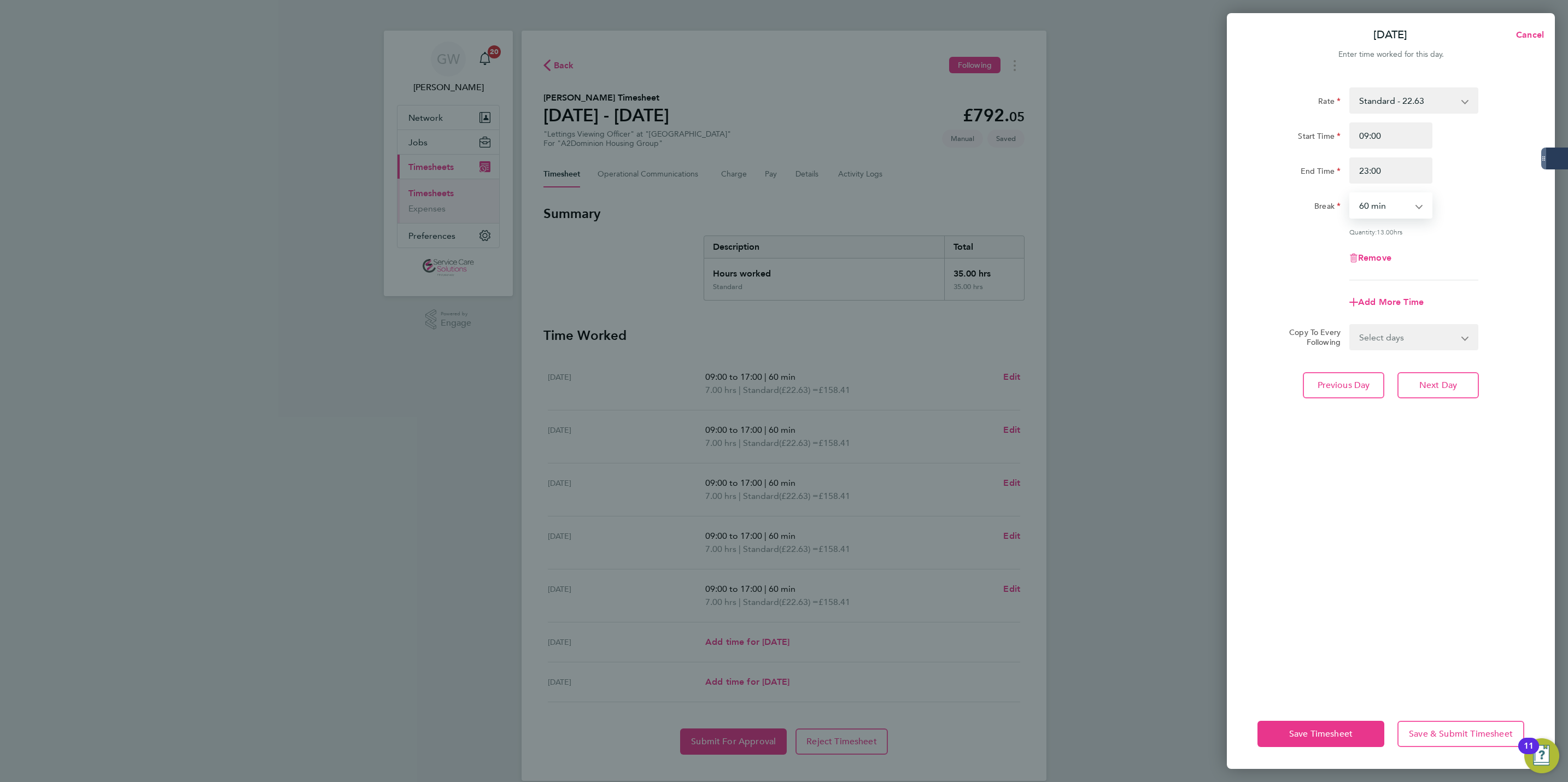
select select "0"
click at [1351, 194] on select "0 min 15 min 30 min 45 min 60 min 75 min 90 min" at bounding box center [1384, 206] width 68 height 24
click at [1316, 267] on div "Remove" at bounding box center [1391, 257] width 276 height 26
click at [1365, 135] on input "09:00" at bounding box center [1391, 135] width 83 height 26
type input "08:00"
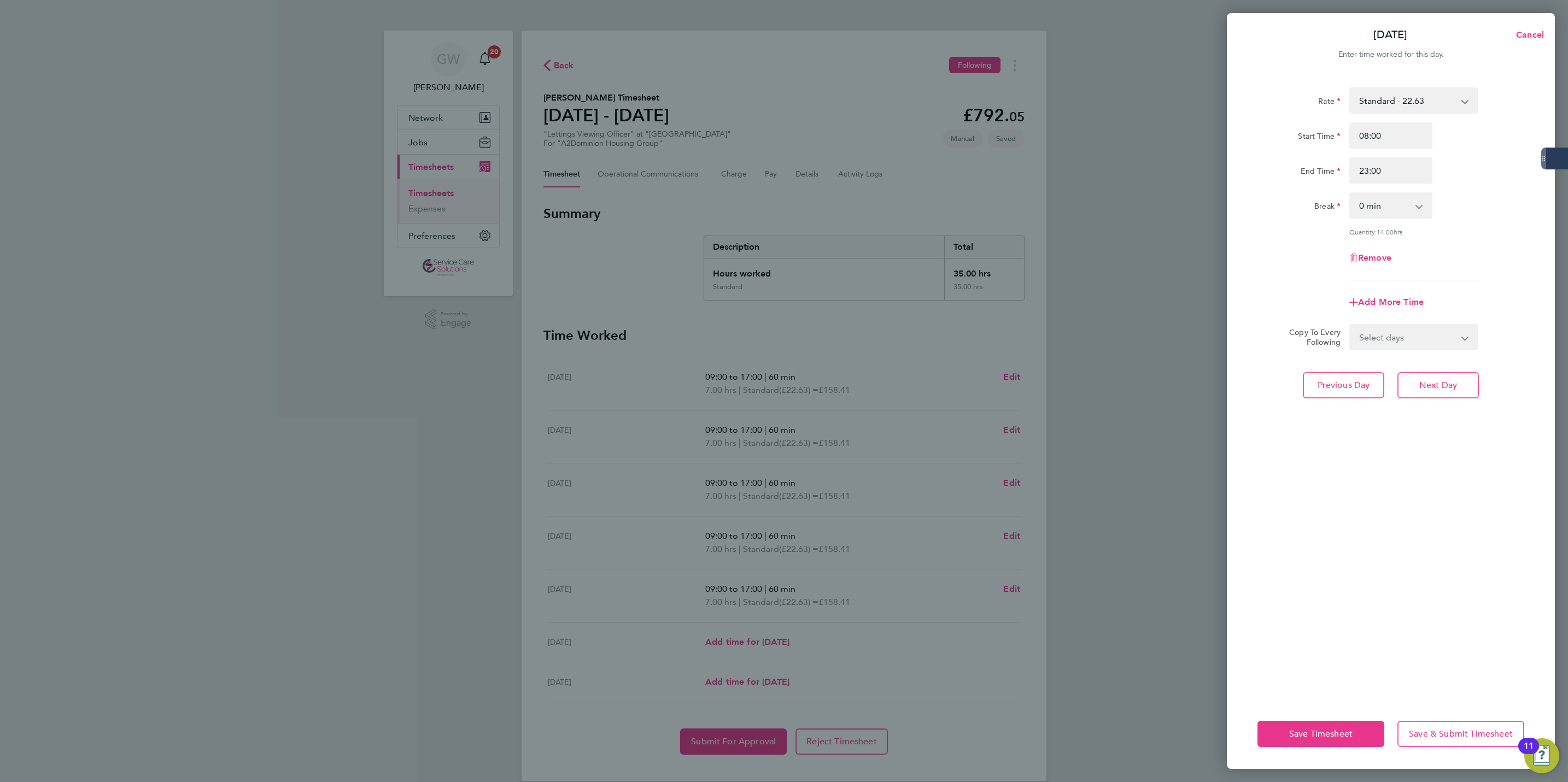
click at [1275, 218] on div "Break" at bounding box center [1299, 205] width 92 height 26
click at [1340, 733] on span "Save Timesheet" at bounding box center [1321, 734] width 63 height 11
